Goal: Obtain resource: Obtain resource

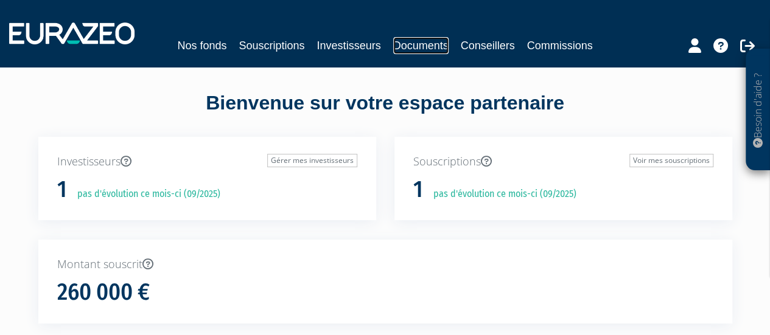
click at [428, 40] on link "Documents" at bounding box center [420, 45] width 55 height 17
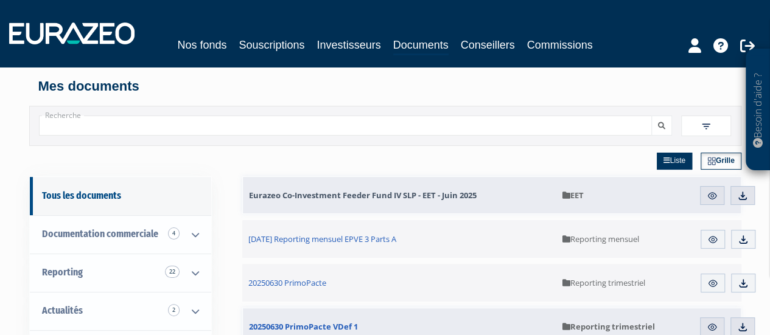
scroll to position [61, 0]
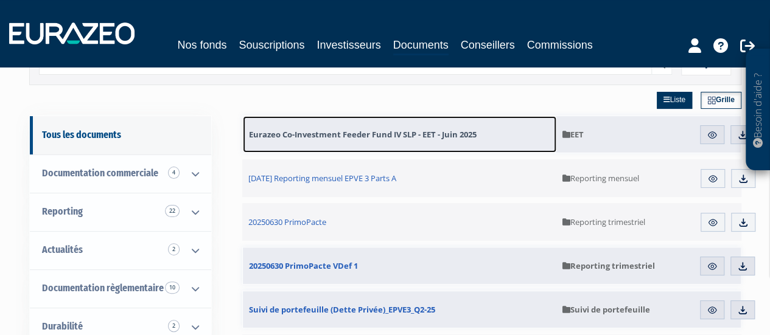
click at [410, 130] on span "Eurazeo Co-Investment Feeder Fund IV SLP - EET - Juin 2025" at bounding box center [363, 134] width 228 height 11
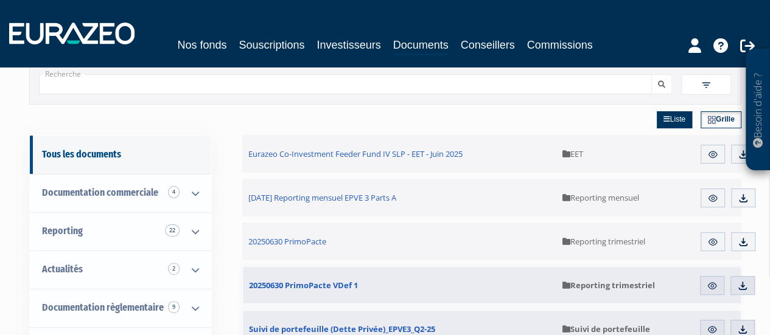
scroll to position [61, 0]
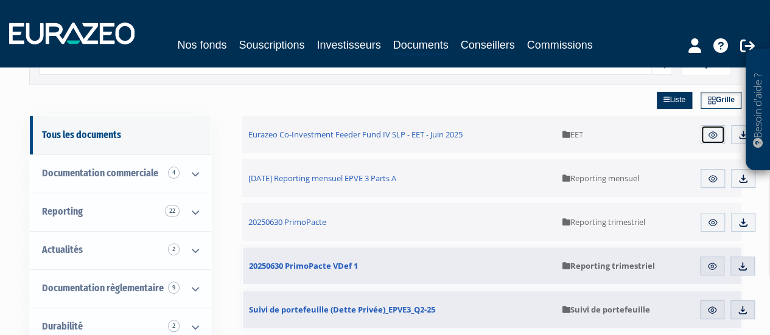
click at [714, 136] on img at bounding box center [712, 135] width 11 height 11
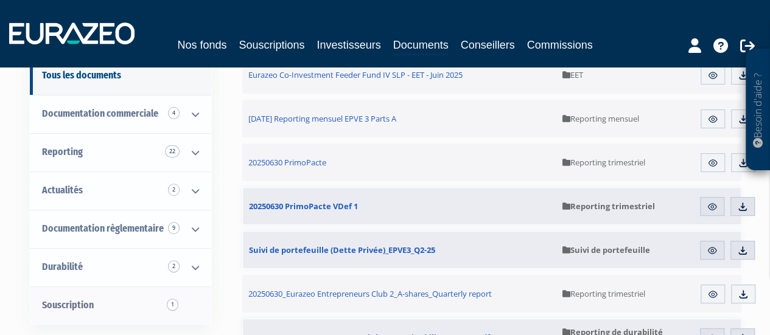
scroll to position [61, 0]
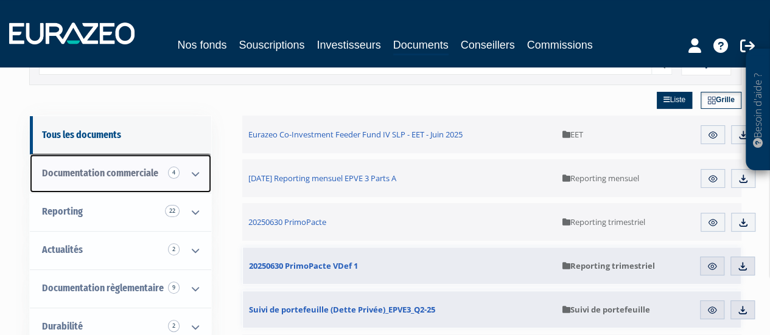
click at [189, 173] on icon at bounding box center [196, 174] width 32 height 38
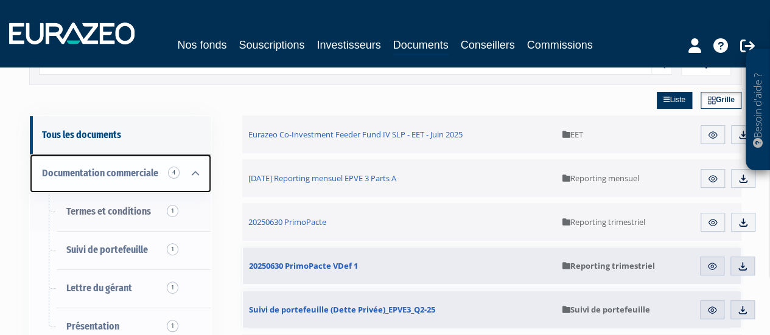
scroll to position [122, 0]
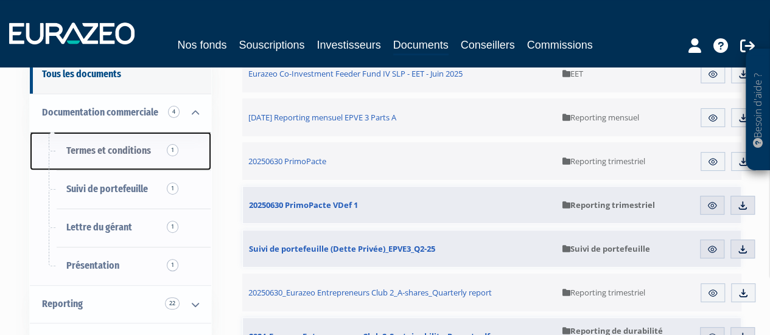
click at [119, 147] on span "Termes et conditions 1" at bounding box center [108, 151] width 85 height 12
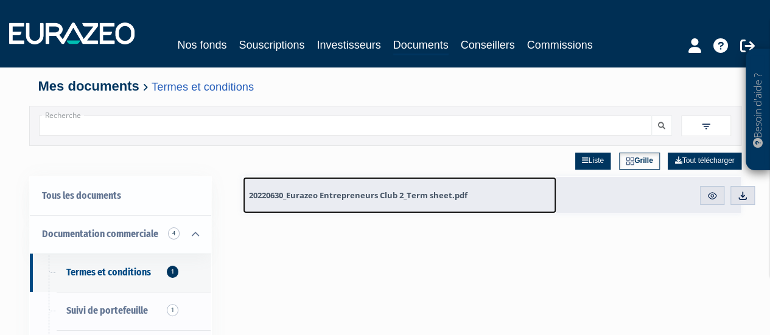
click at [383, 194] on span "20220630_Eurazeo Entrepreneurs Club 2_Term sheet.pdf" at bounding box center [358, 195] width 218 height 11
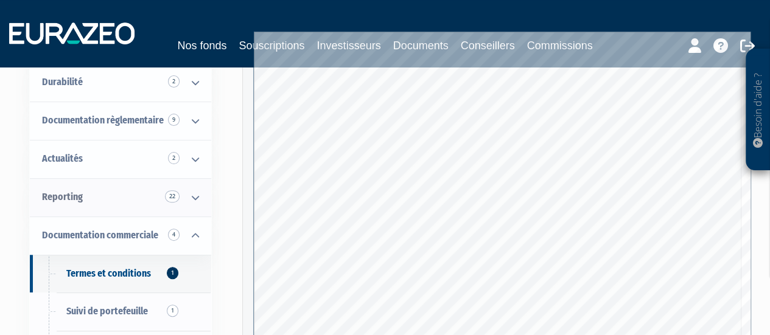
scroll to position [183, 0]
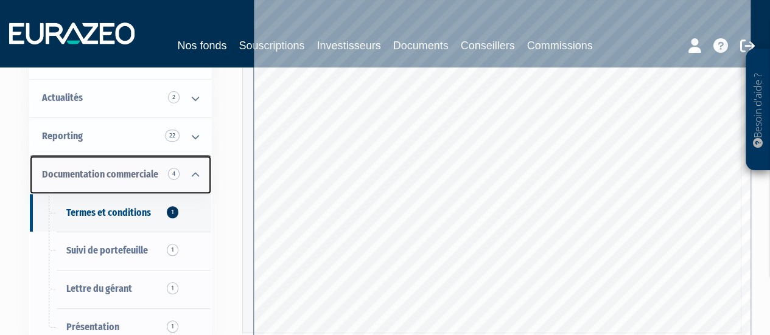
click at [125, 170] on span "Documentation commerciale 4" at bounding box center [100, 175] width 116 height 12
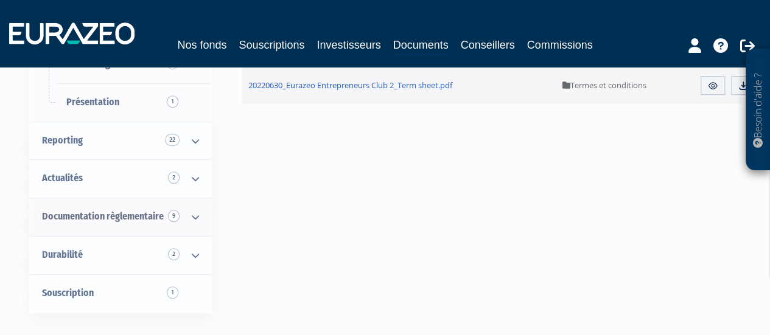
scroll to position [304, 0]
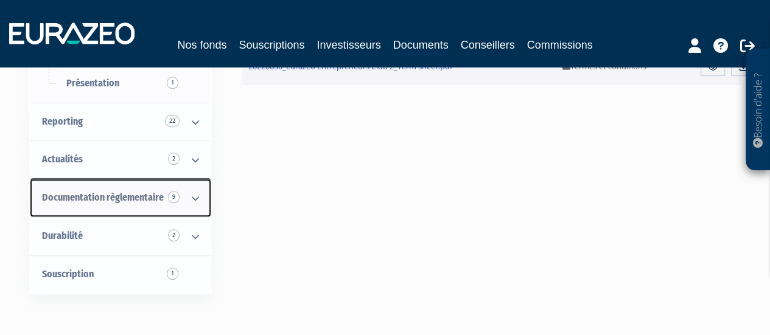
click at [195, 198] on icon at bounding box center [196, 199] width 32 height 38
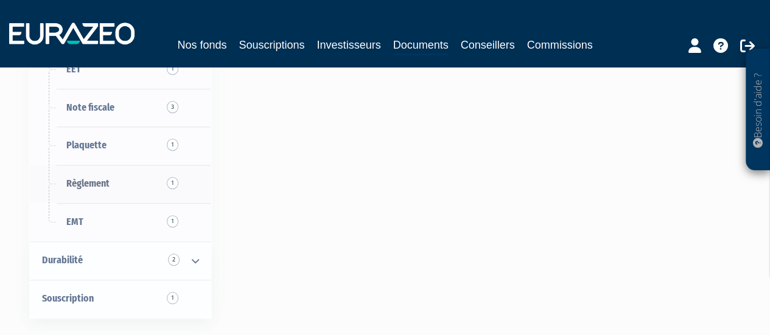
scroll to position [487, 0]
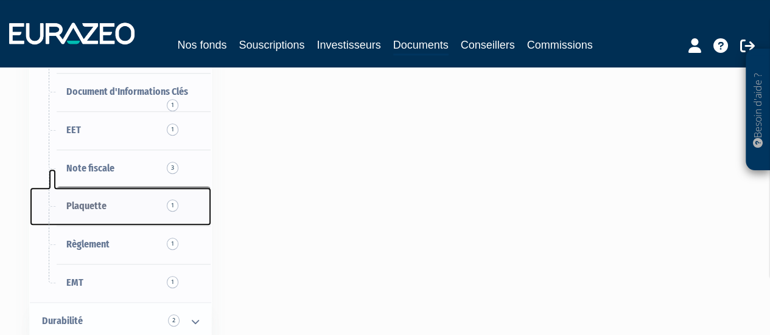
click at [79, 201] on span "Plaquette 1" at bounding box center [86, 206] width 40 height 12
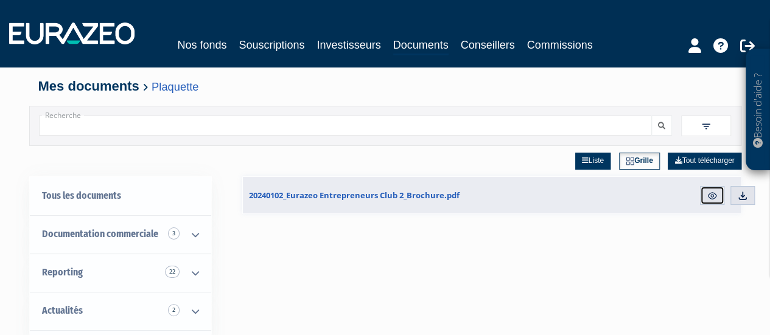
click at [709, 195] on img at bounding box center [712, 195] width 11 height 11
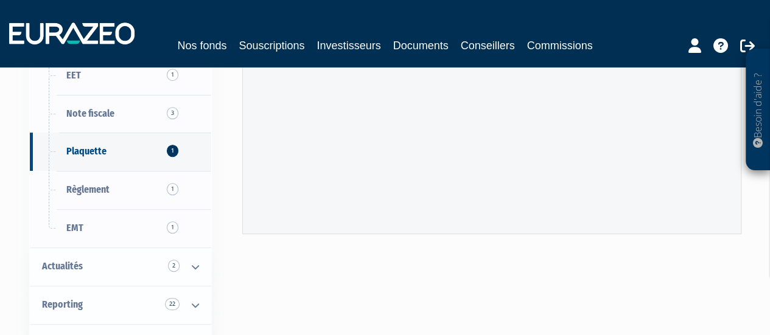
scroll to position [304, 0]
